Goal: Task Accomplishment & Management: Manage account settings

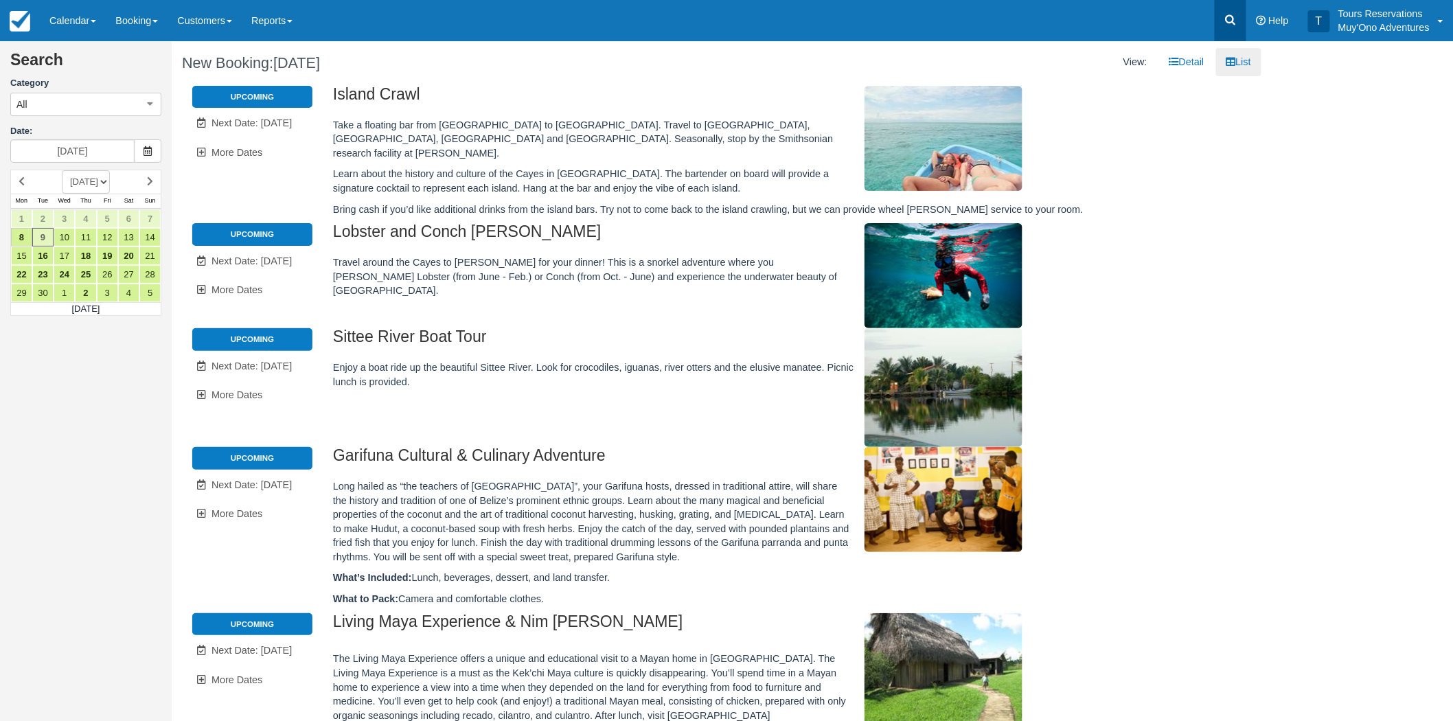
click at [1240, 23] on link at bounding box center [1231, 20] width 32 height 41
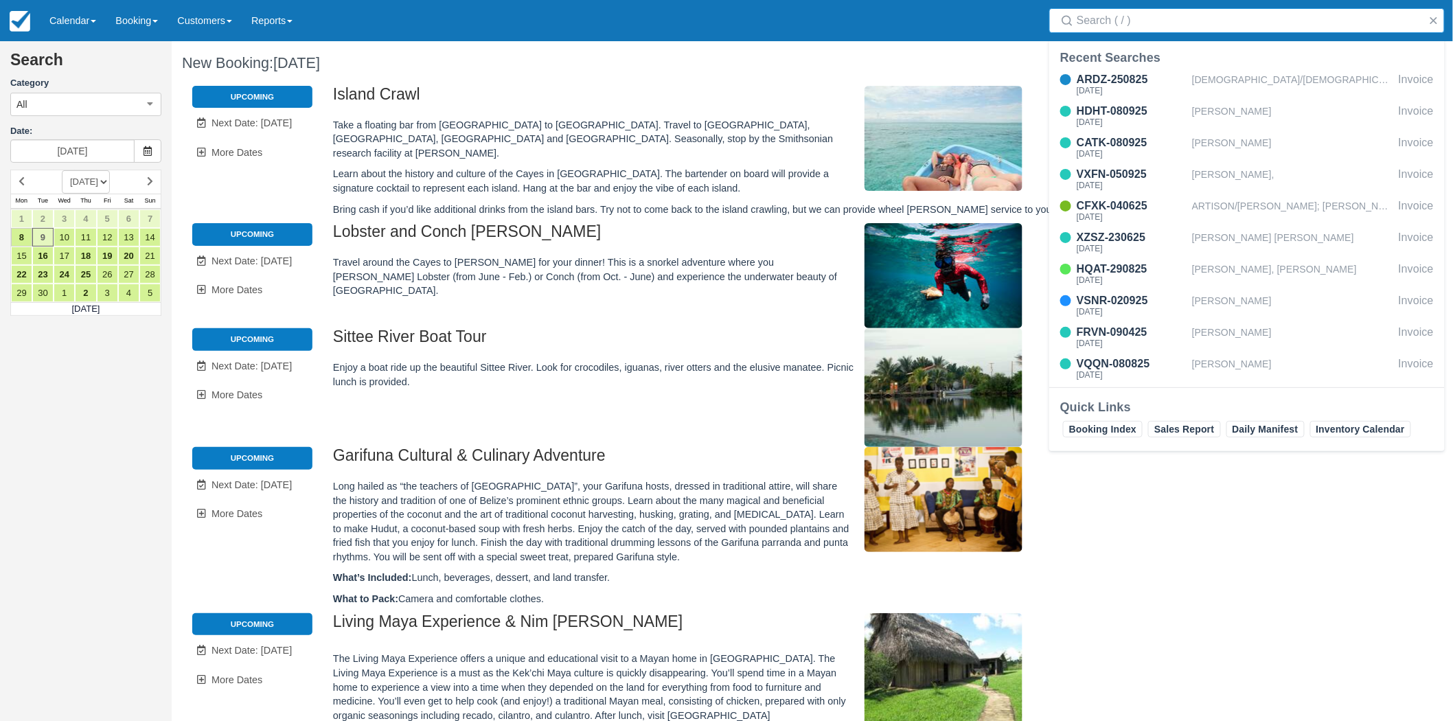
click at [1169, 25] on input "Search" at bounding box center [1250, 20] width 346 height 25
type input "Kendall"
click at [1122, 107] on div "VQQN-080825" at bounding box center [1132, 111] width 110 height 16
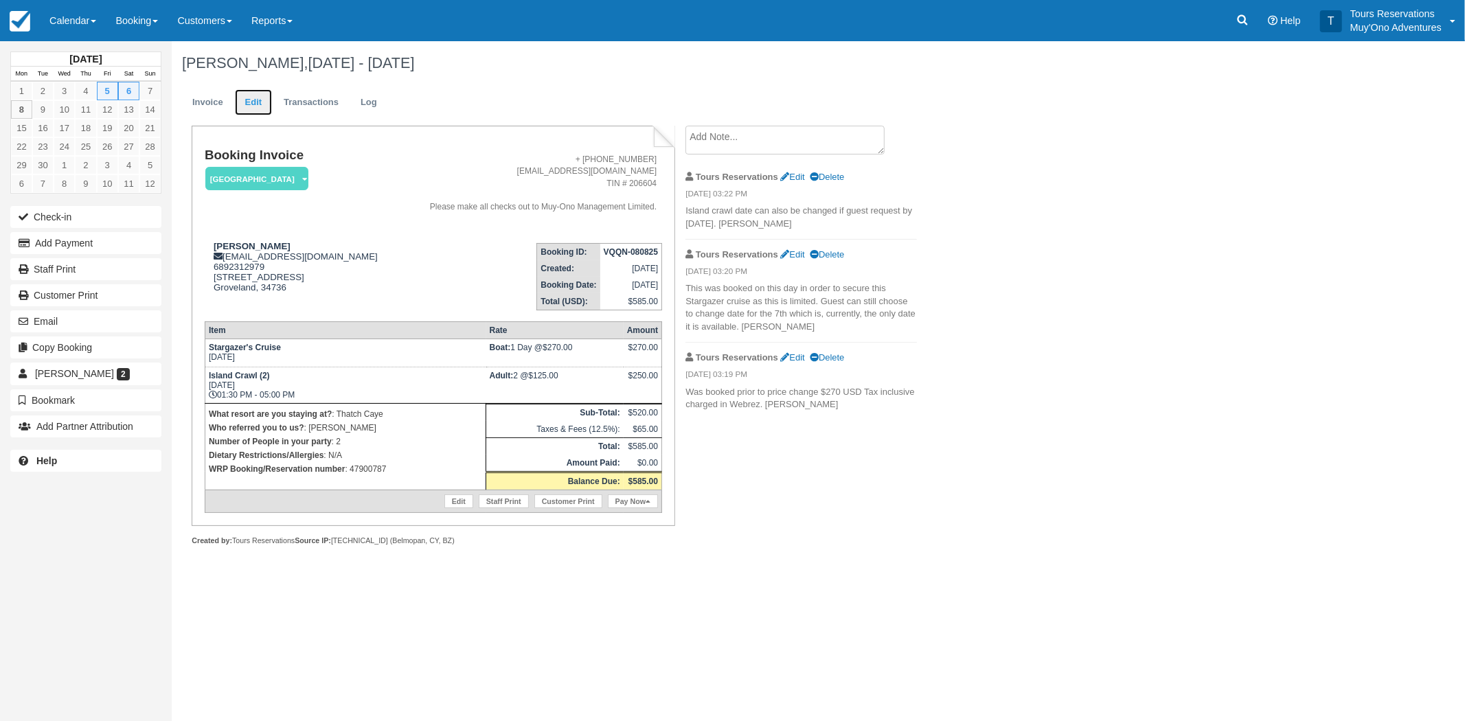
click at [258, 105] on link "Edit" at bounding box center [253, 102] width 37 height 27
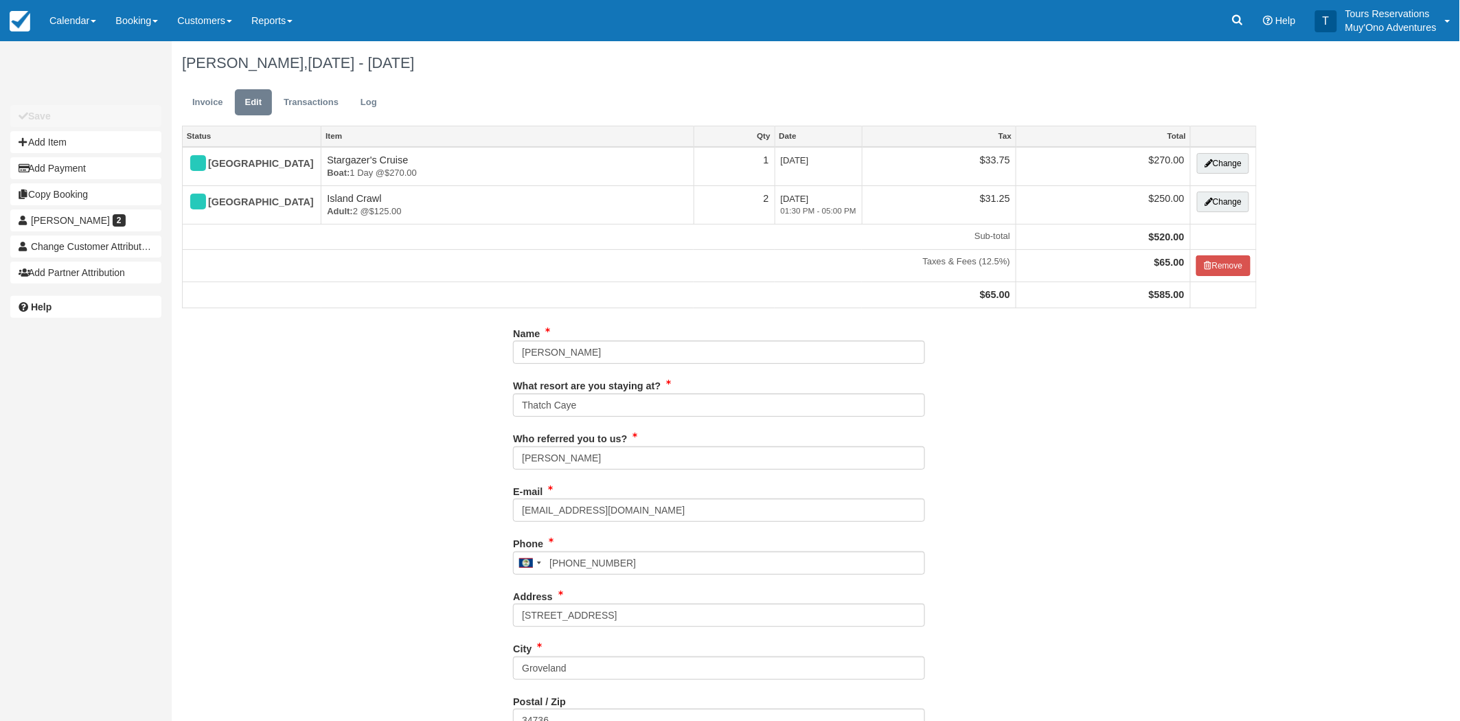
type input "6892312979"
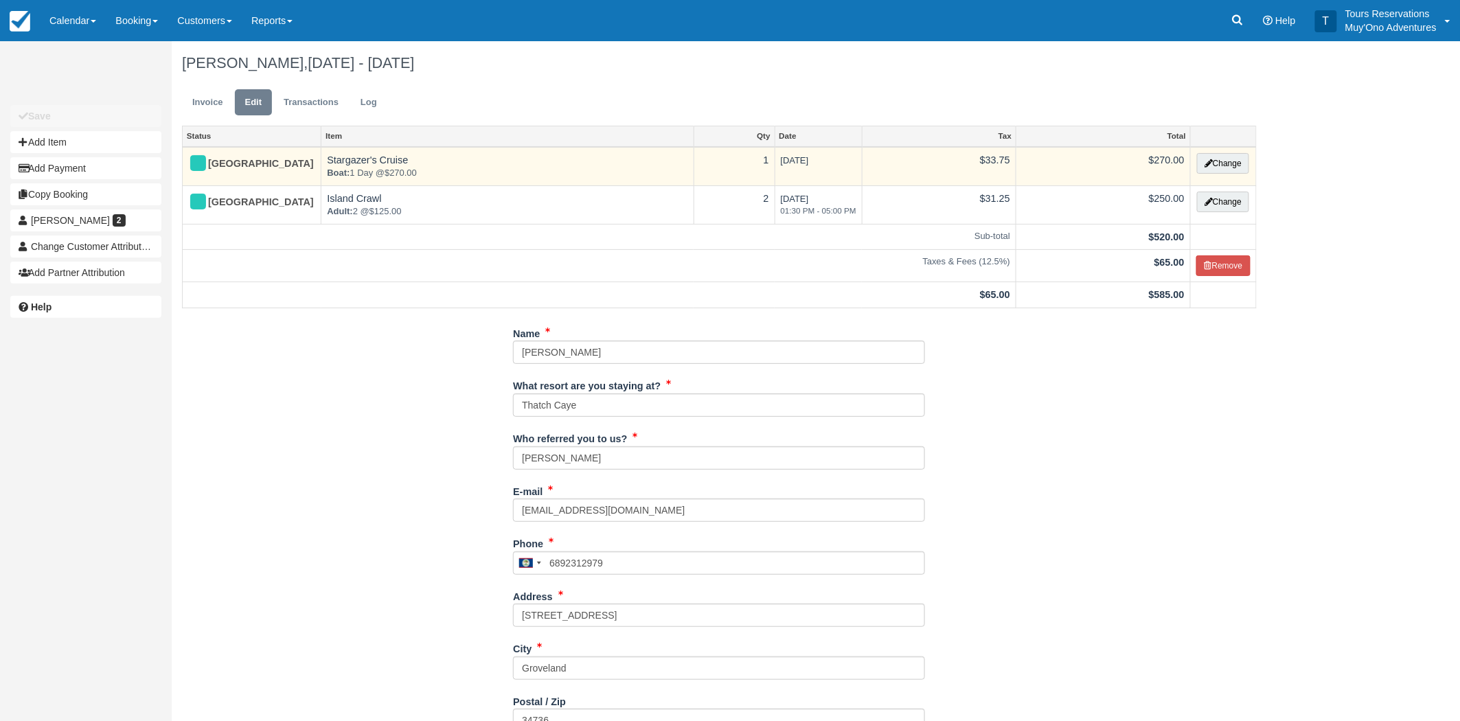
click at [1165, 156] on td "$270.00" at bounding box center [1103, 166] width 174 height 39
click at [1220, 161] on button "Change" at bounding box center [1223, 163] width 52 height 21
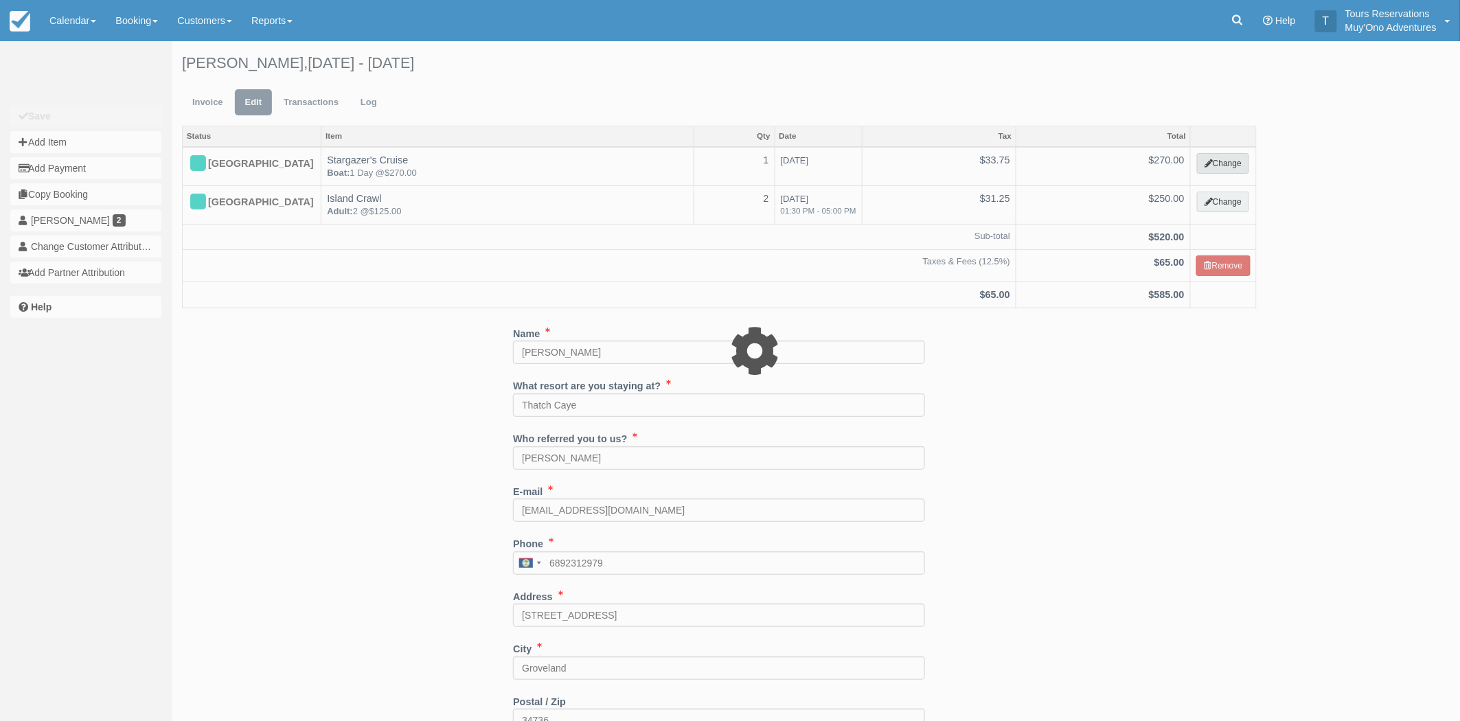
select select "64"
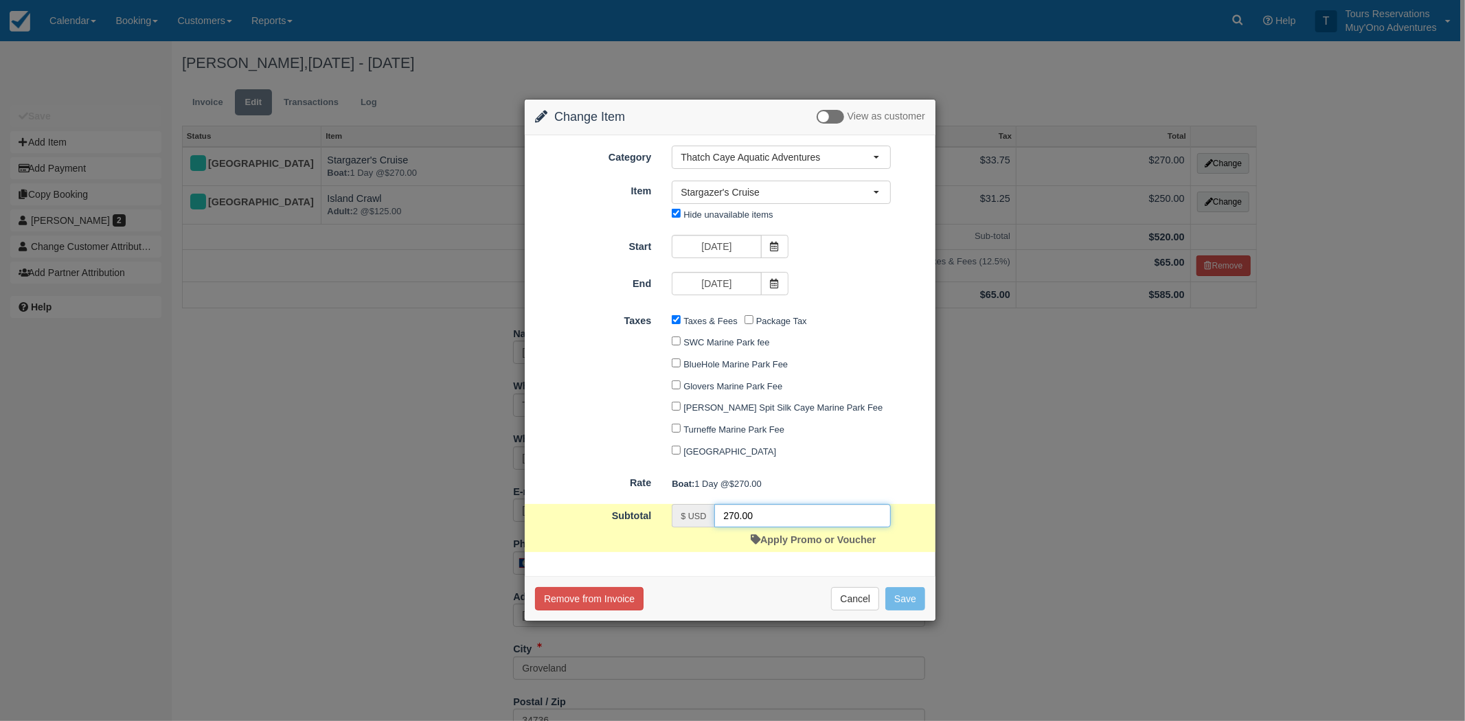
click at [729, 518] on input "270.00" at bounding box center [802, 515] width 176 height 23
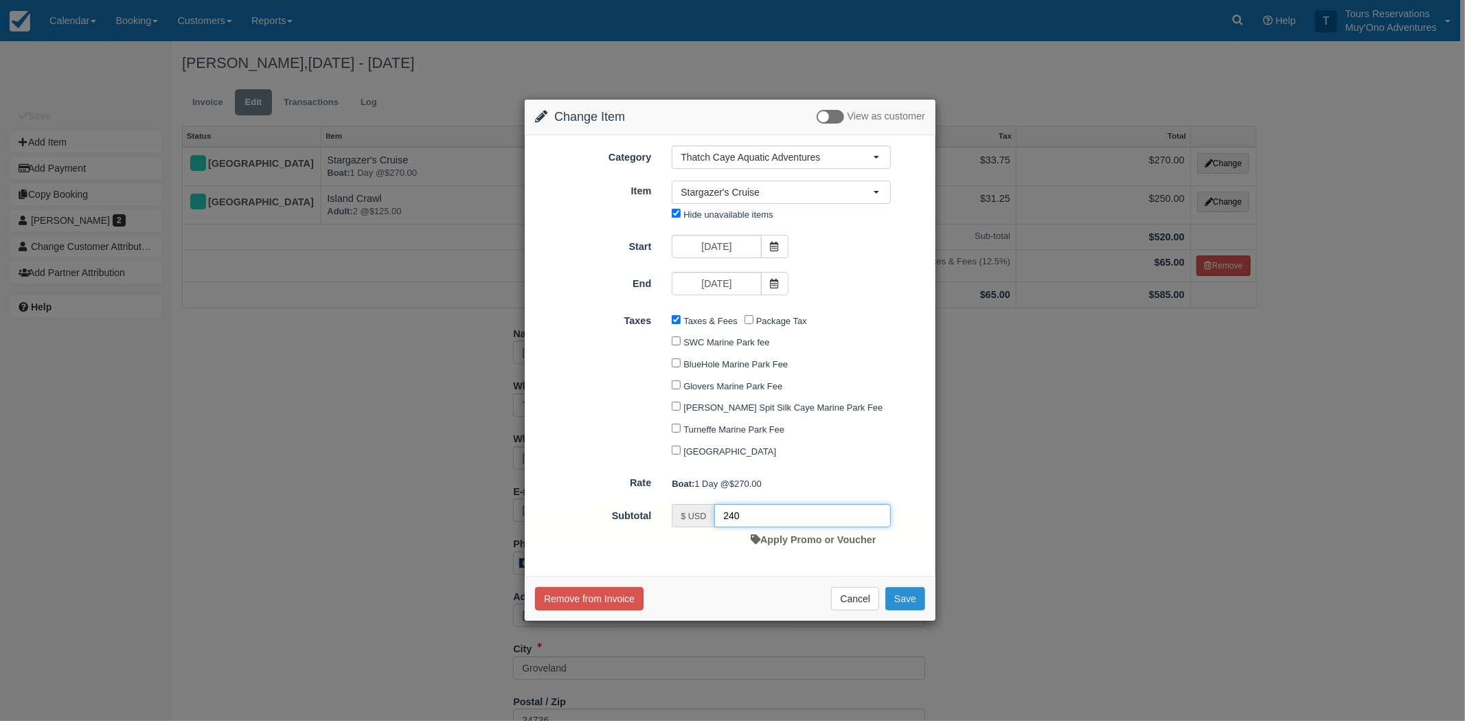
type input "240"
click at [891, 591] on button "Save" at bounding box center [905, 598] width 40 height 23
checkbox input "false"
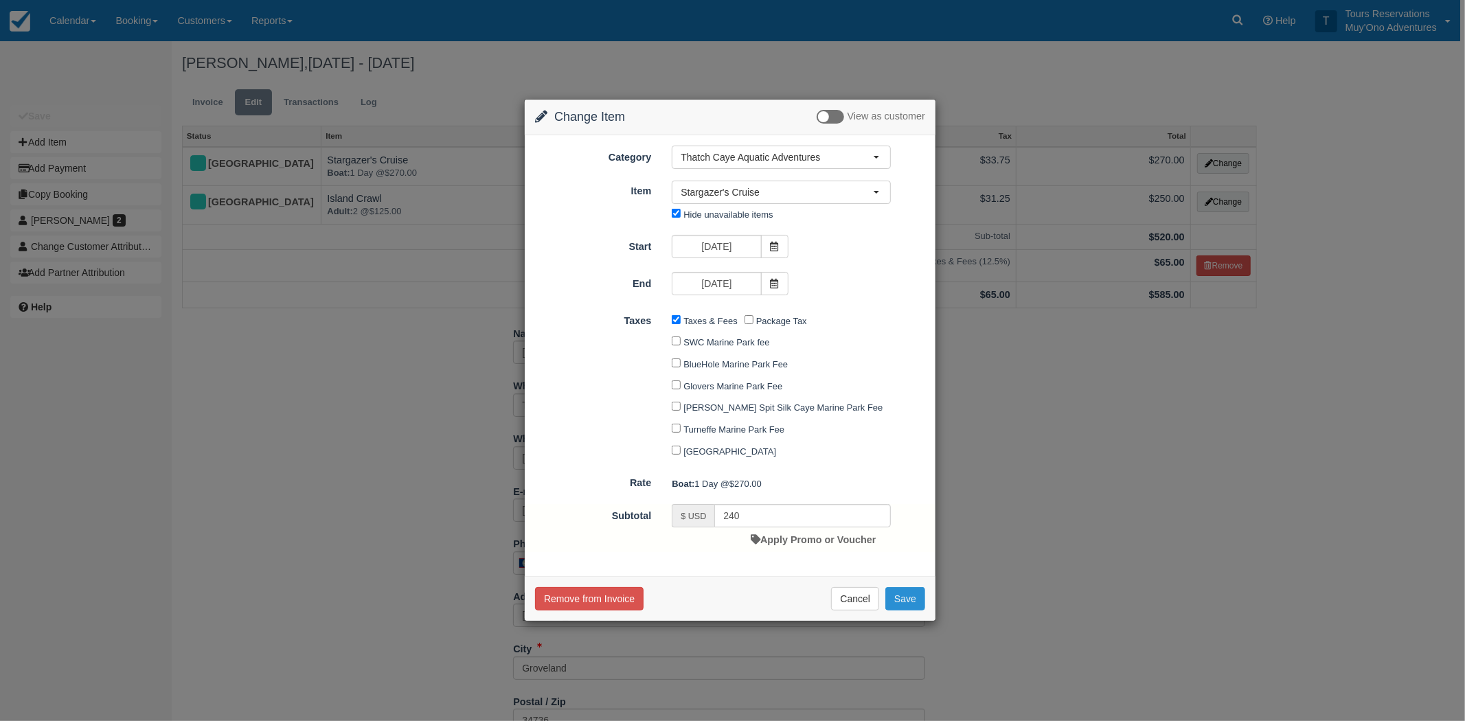
checkbox input "false"
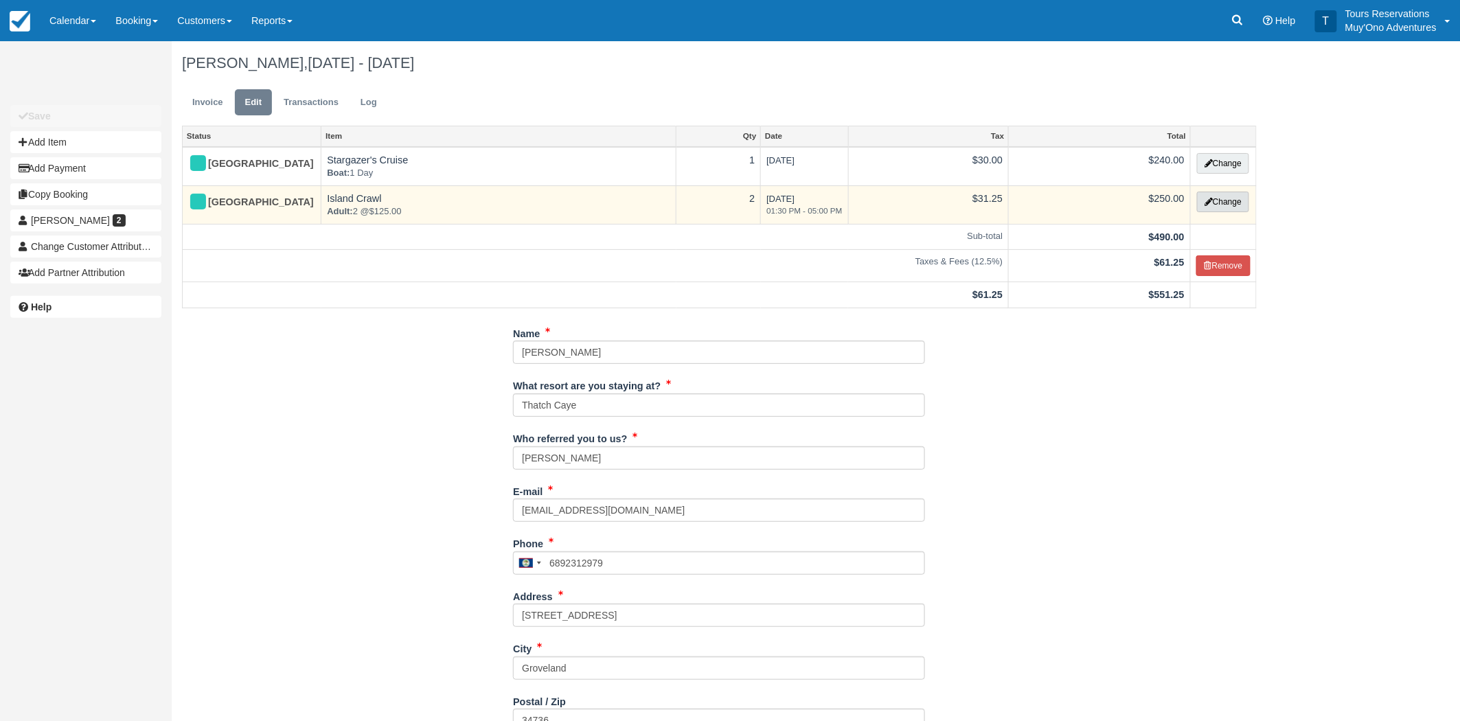
click at [1216, 208] on button "Change" at bounding box center [1223, 202] width 52 height 21
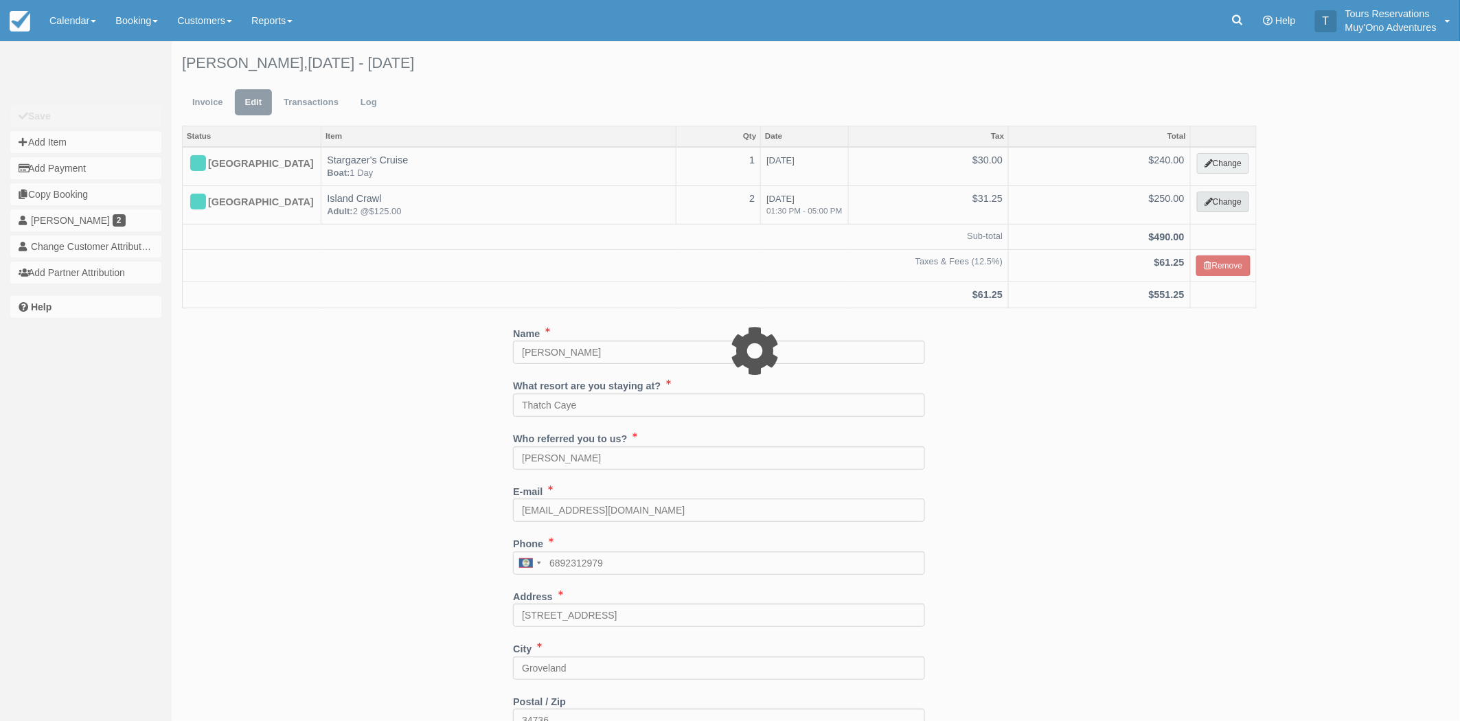
select select "64"
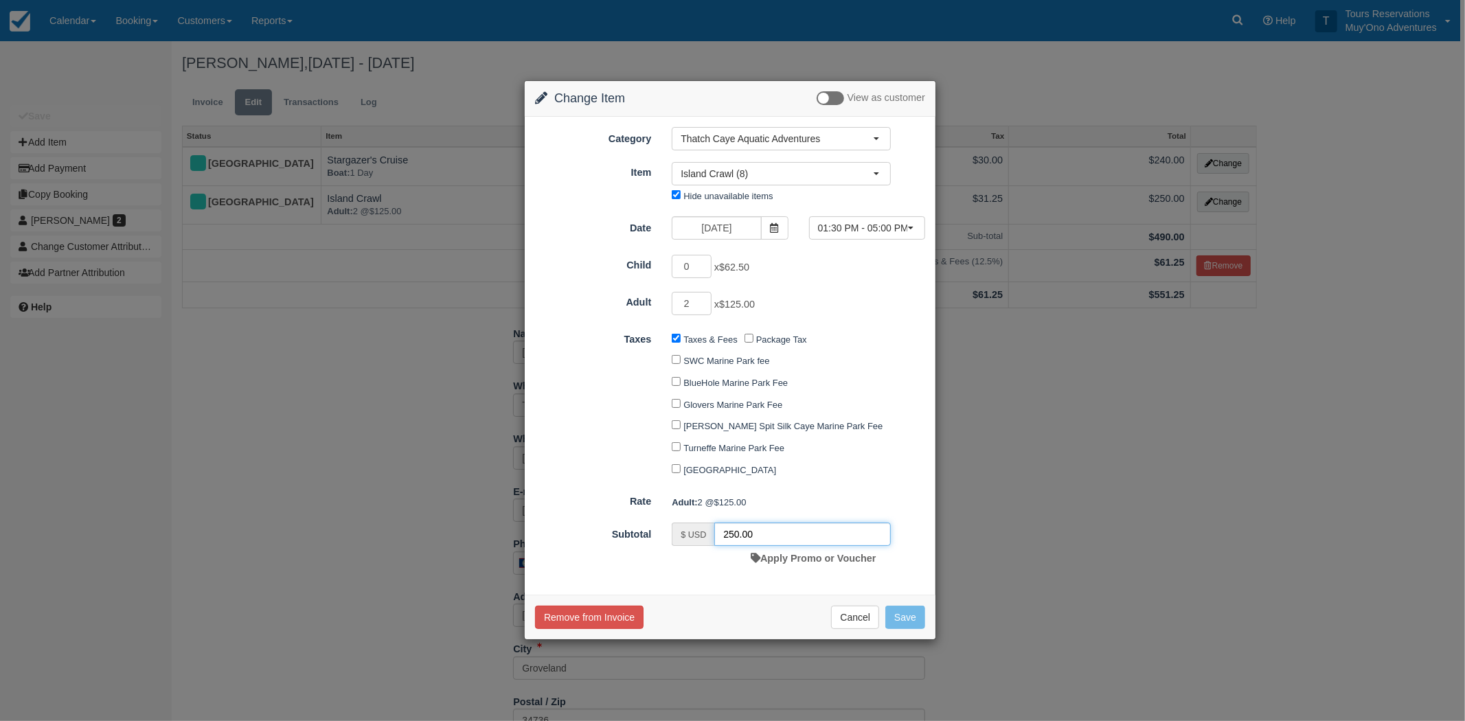
click at [733, 536] on input "250.00" at bounding box center [802, 534] width 176 height 23
type input "235"
click at [911, 618] on button "Save" at bounding box center [905, 617] width 40 height 23
checkbox input "false"
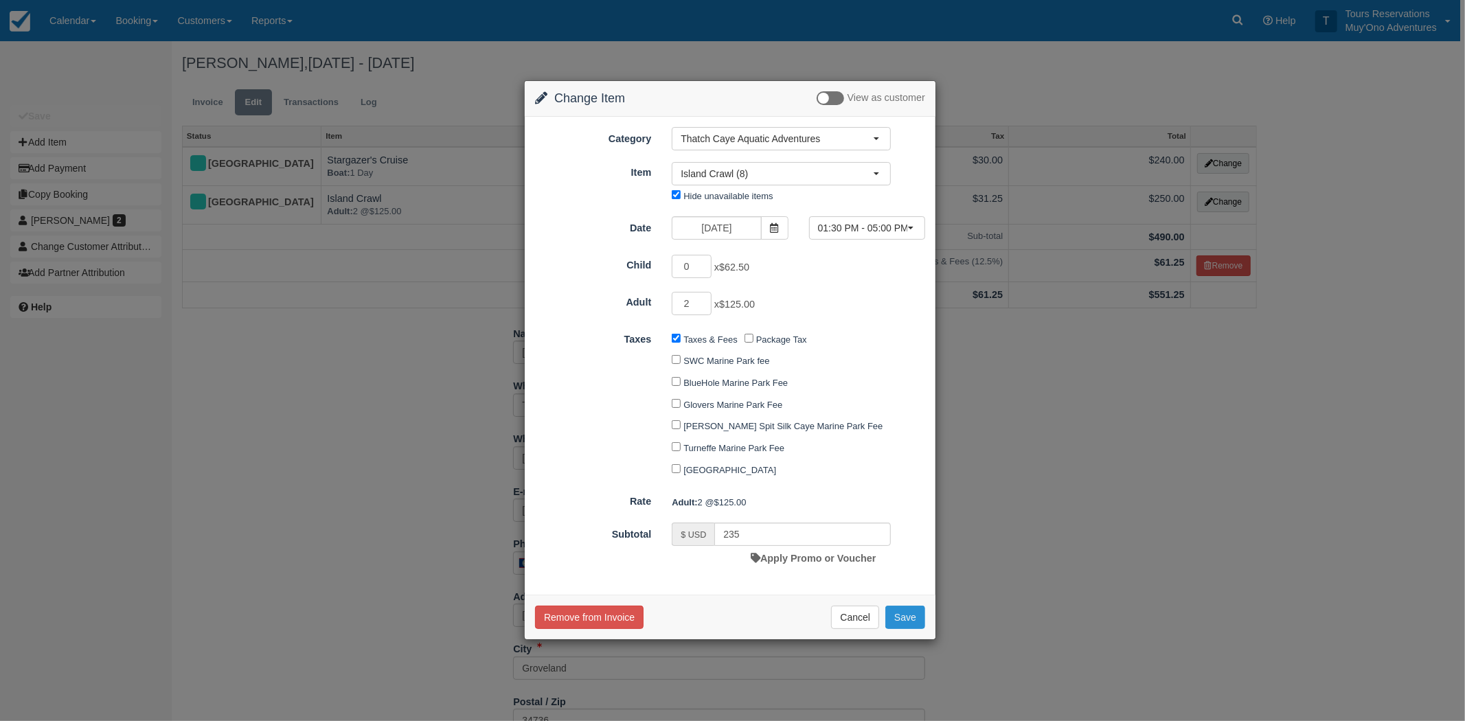
checkbox input "false"
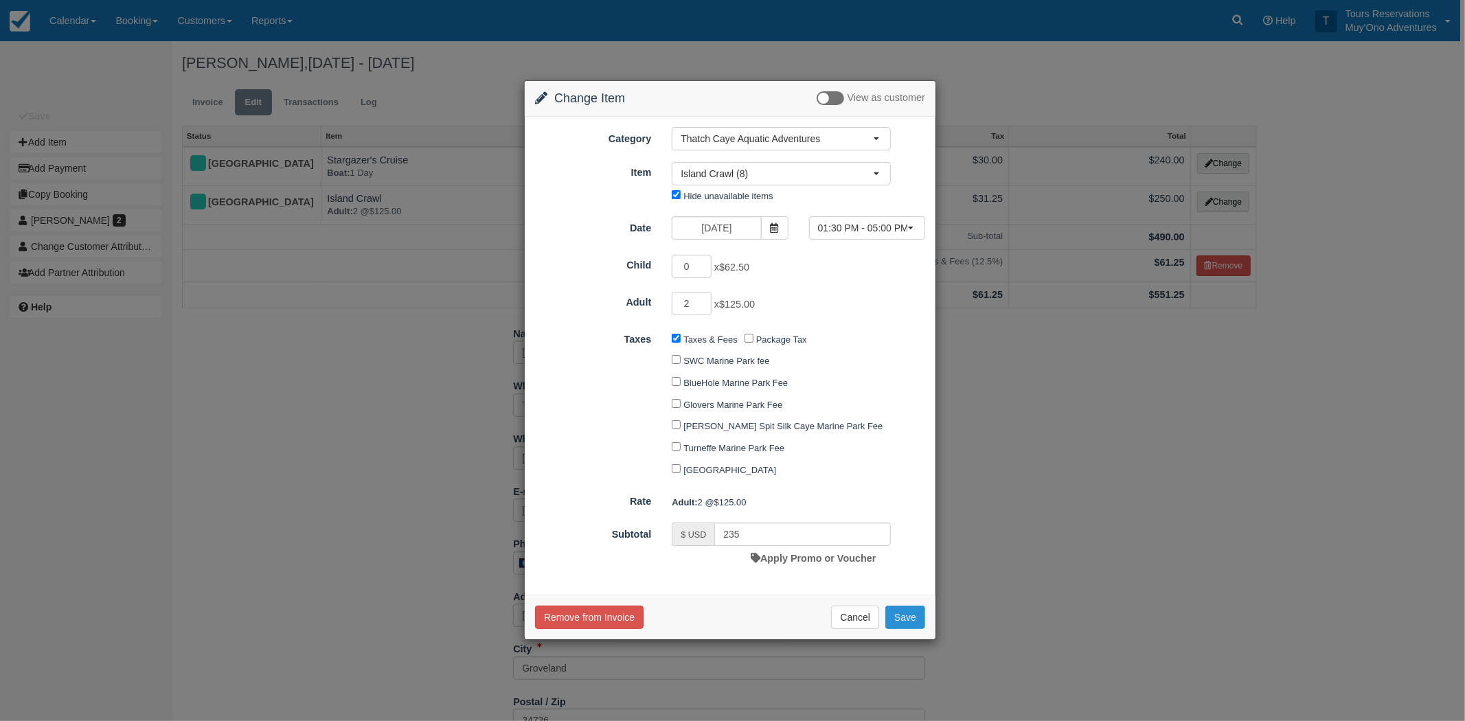
checkbox input "false"
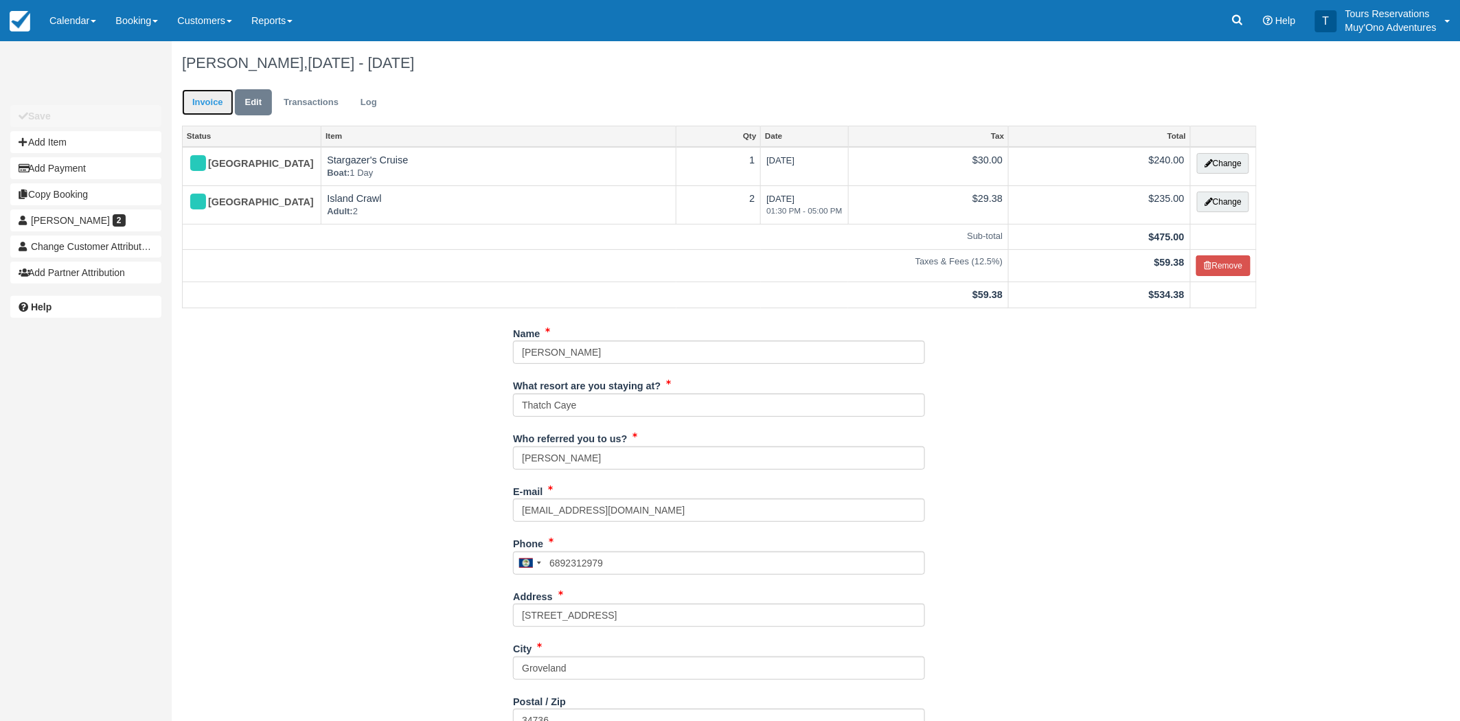
click at [196, 98] on link "Invoice" at bounding box center [208, 102] width 52 height 27
